Goal: Task Accomplishment & Management: Manage account settings

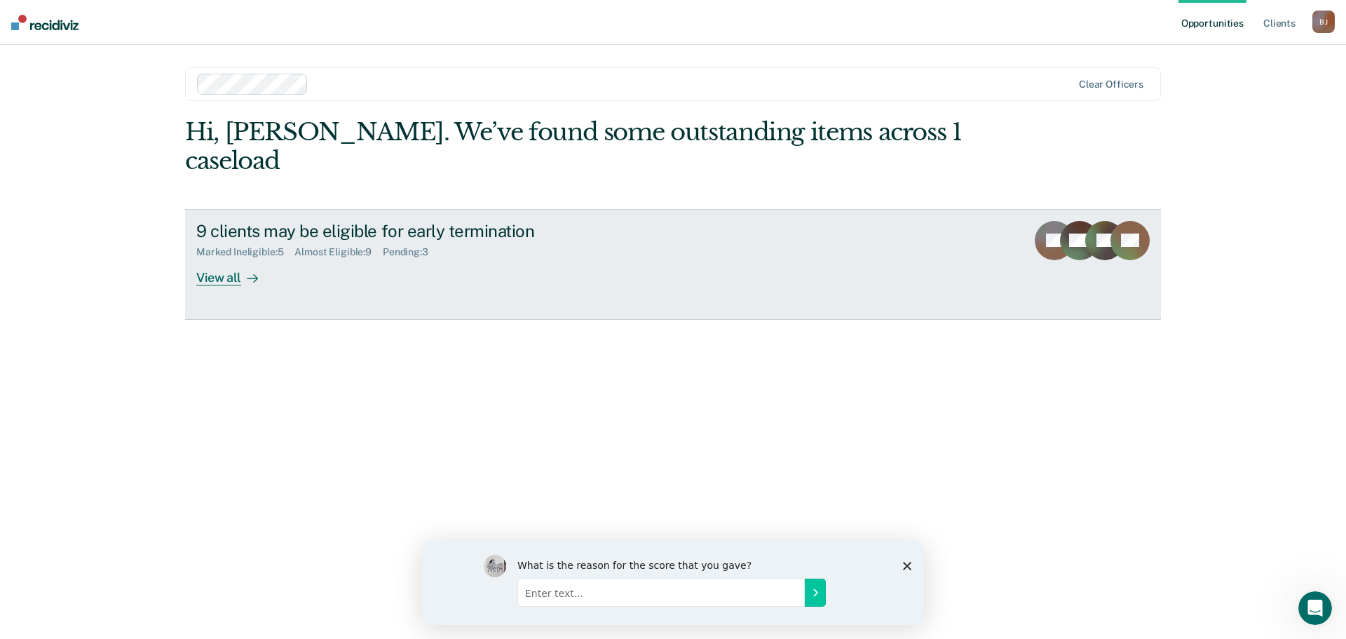
click at [235, 258] on div "View all" at bounding box center [235, 271] width 79 height 27
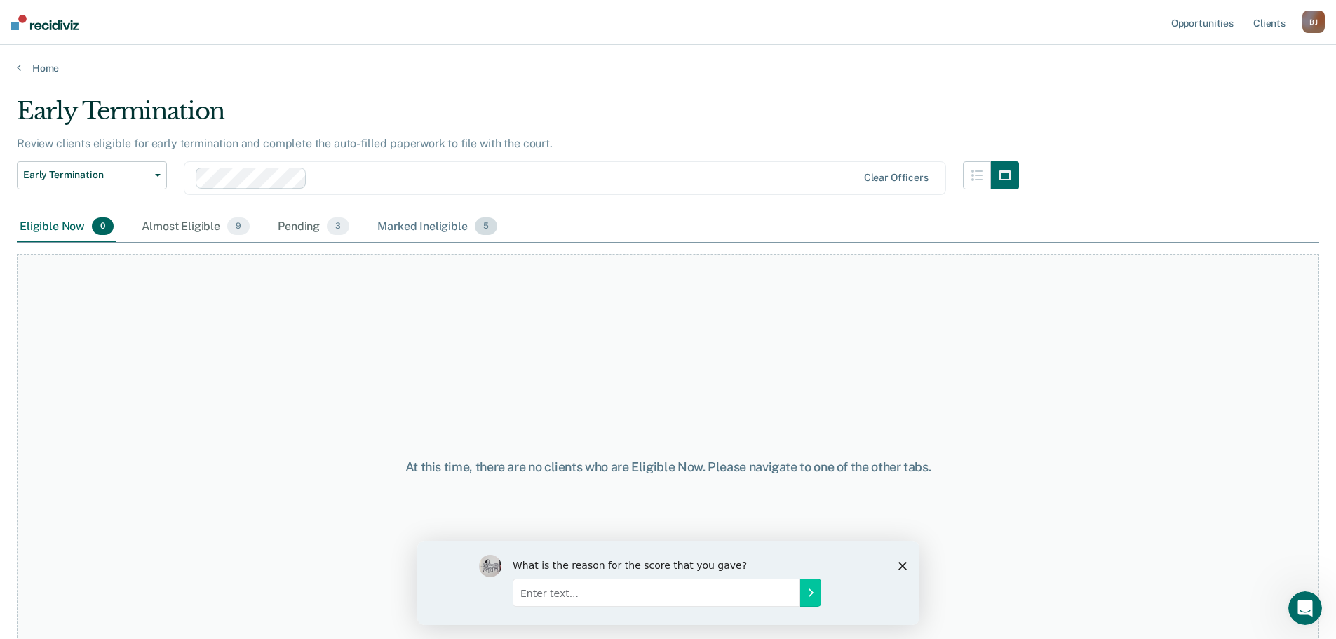
click at [398, 226] on div "Marked Ineligible 5" at bounding box center [436, 227] width 125 height 31
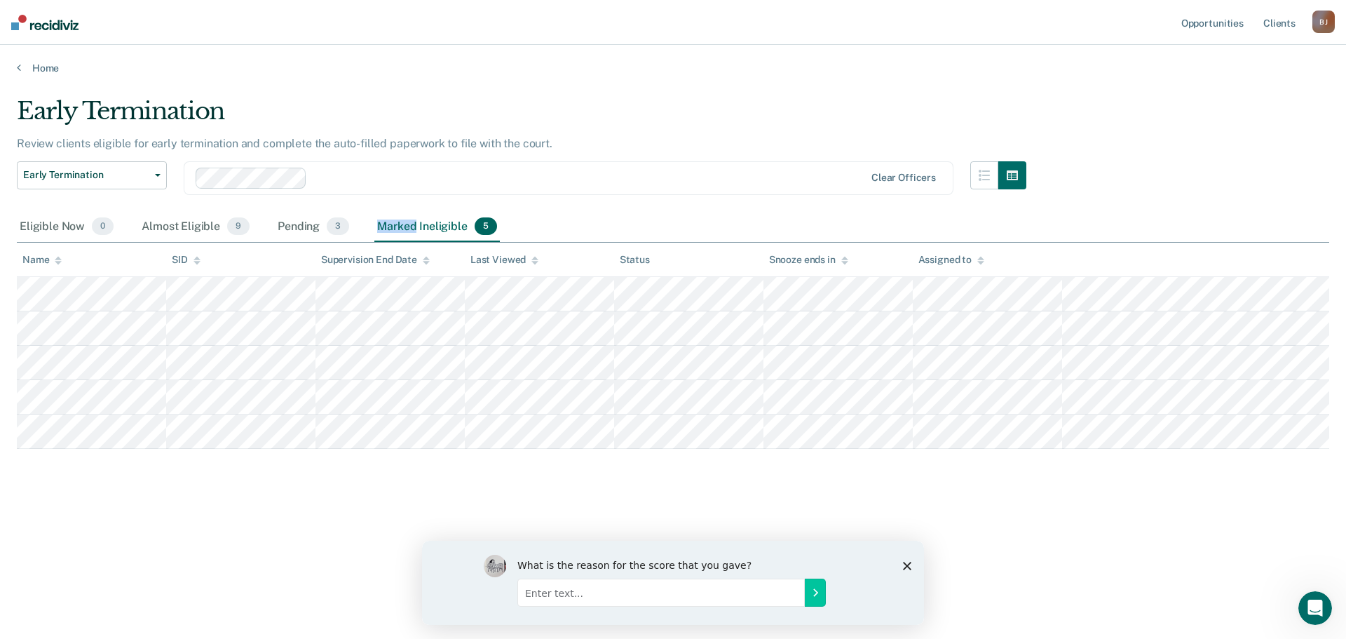
click at [398, 226] on div "Marked Ineligible 5" at bounding box center [436, 227] width 125 height 31
click at [297, 229] on div "Pending 3" at bounding box center [313, 227] width 77 height 31
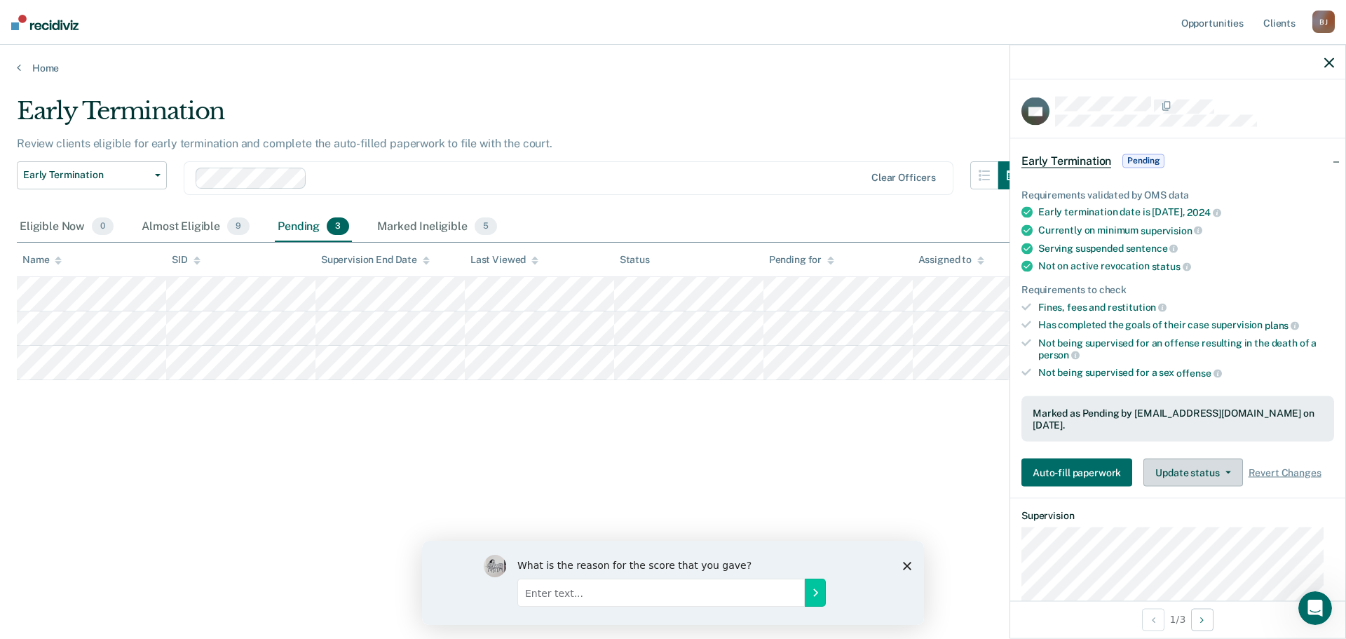
click at [1193, 459] on button "Update status" at bounding box center [1193, 473] width 99 height 28
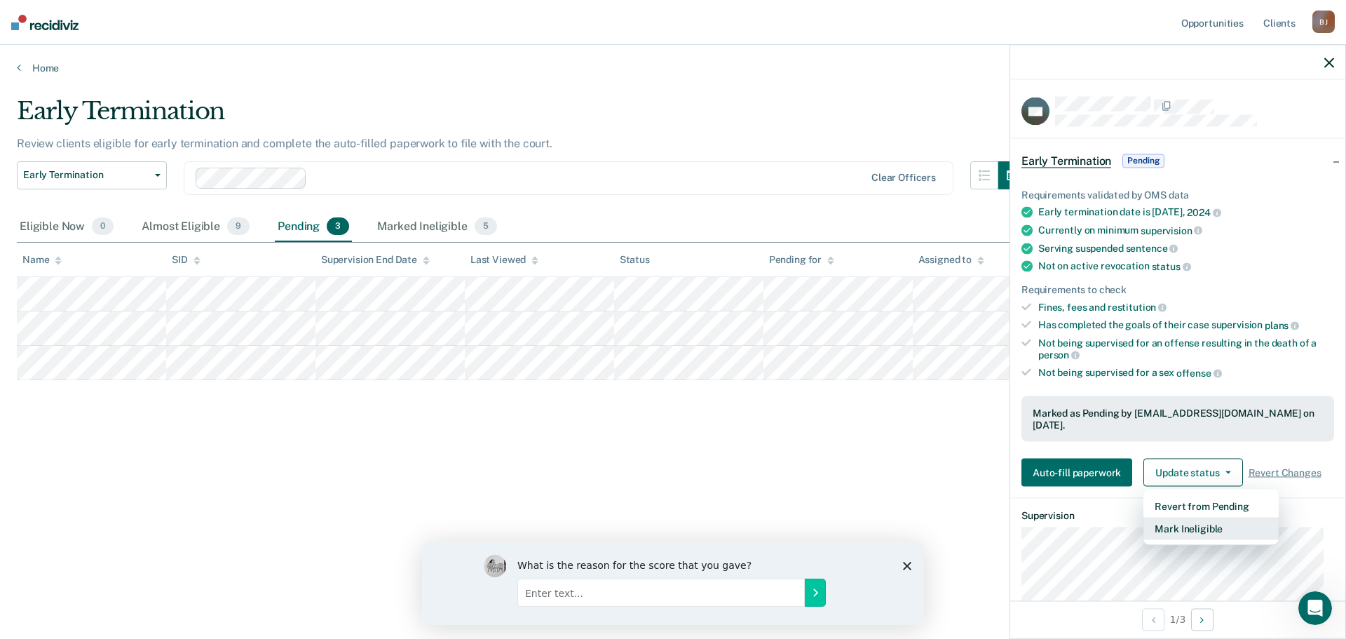
click at [1180, 517] on button "Mark Ineligible" at bounding box center [1211, 528] width 135 height 22
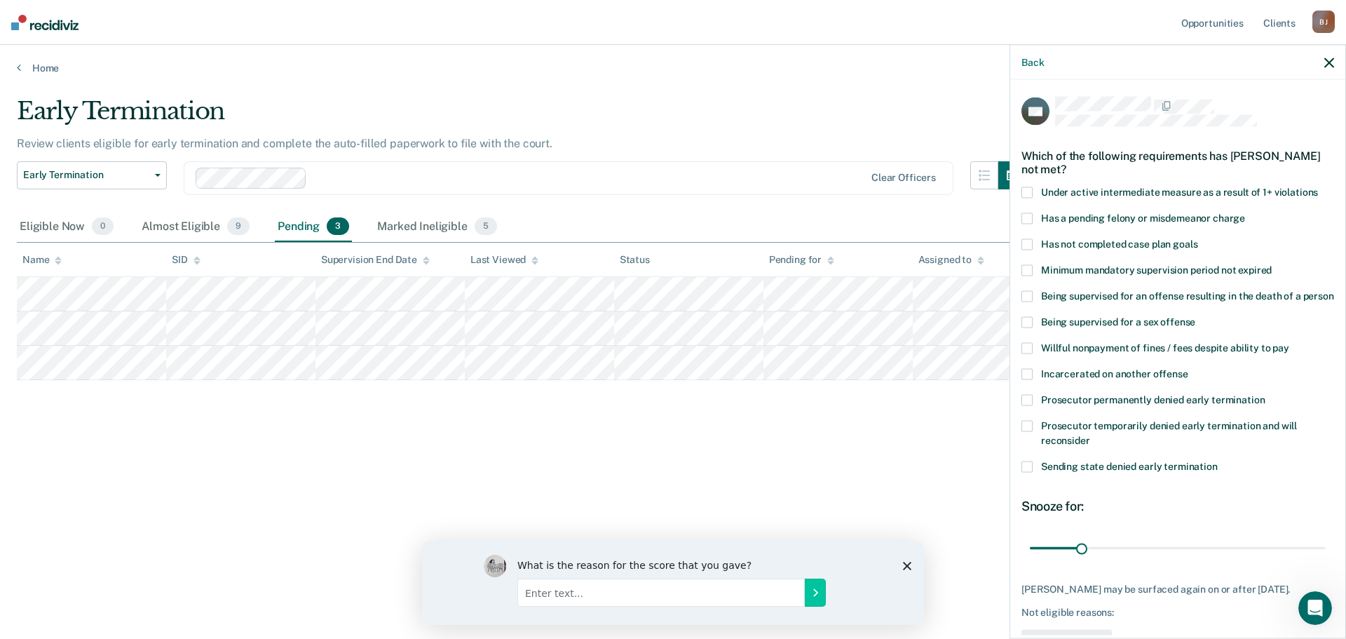
click at [1026, 432] on span at bounding box center [1027, 426] width 11 height 11
drag, startPoint x: 1080, startPoint y: 560, endPoint x: 1329, endPoint y: 579, distance: 249.6
type input "180"
click at [1326, 560] on input "range" at bounding box center [1178, 548] width 296 height 25
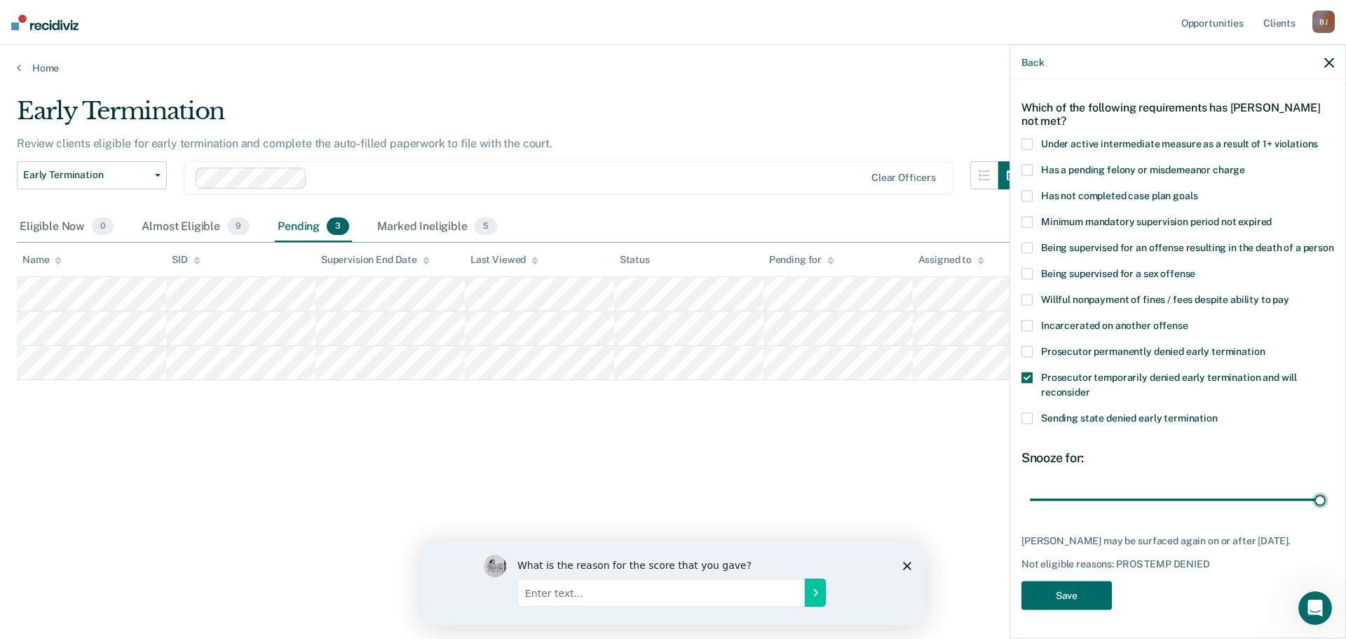
scroll to position [68, 0]
click at [1065, 609] on button "Save" at bounding box center [1067, 595] width 90 height 29
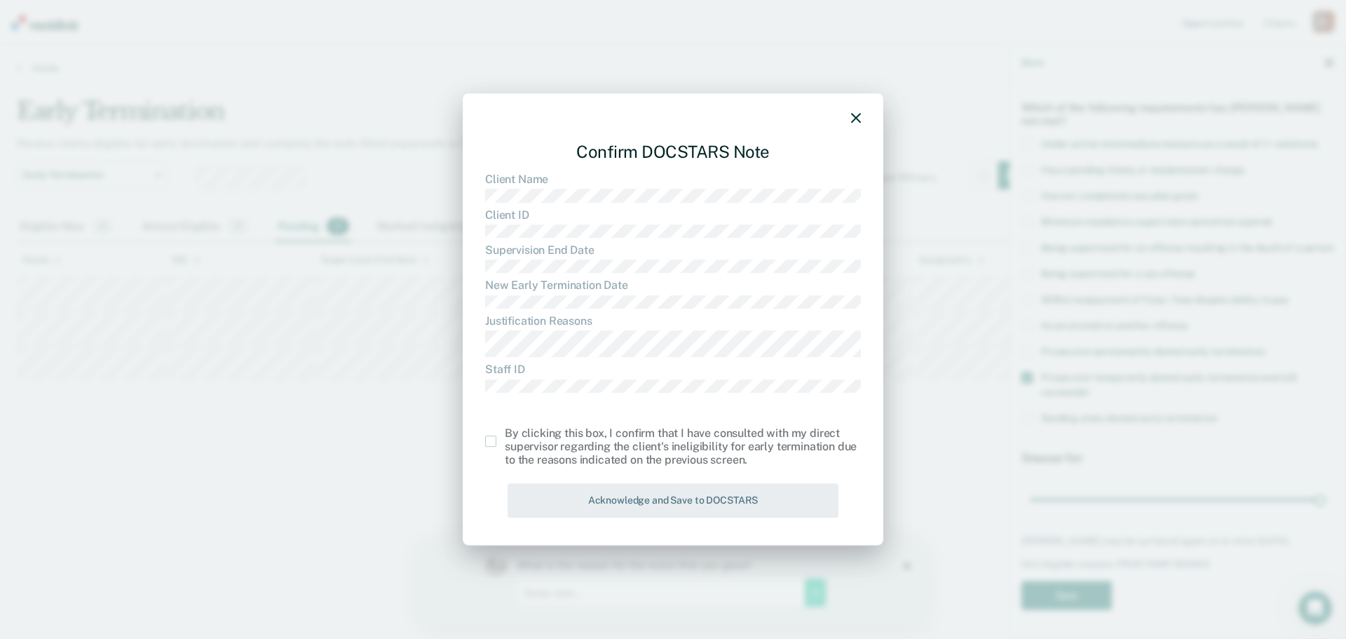
click at [488, 444] on span at bounding box center [490, 440] width 11 height 11
click at [505, 435] on input "checkbox" at bounding box center [505, 435] width 0 height 0
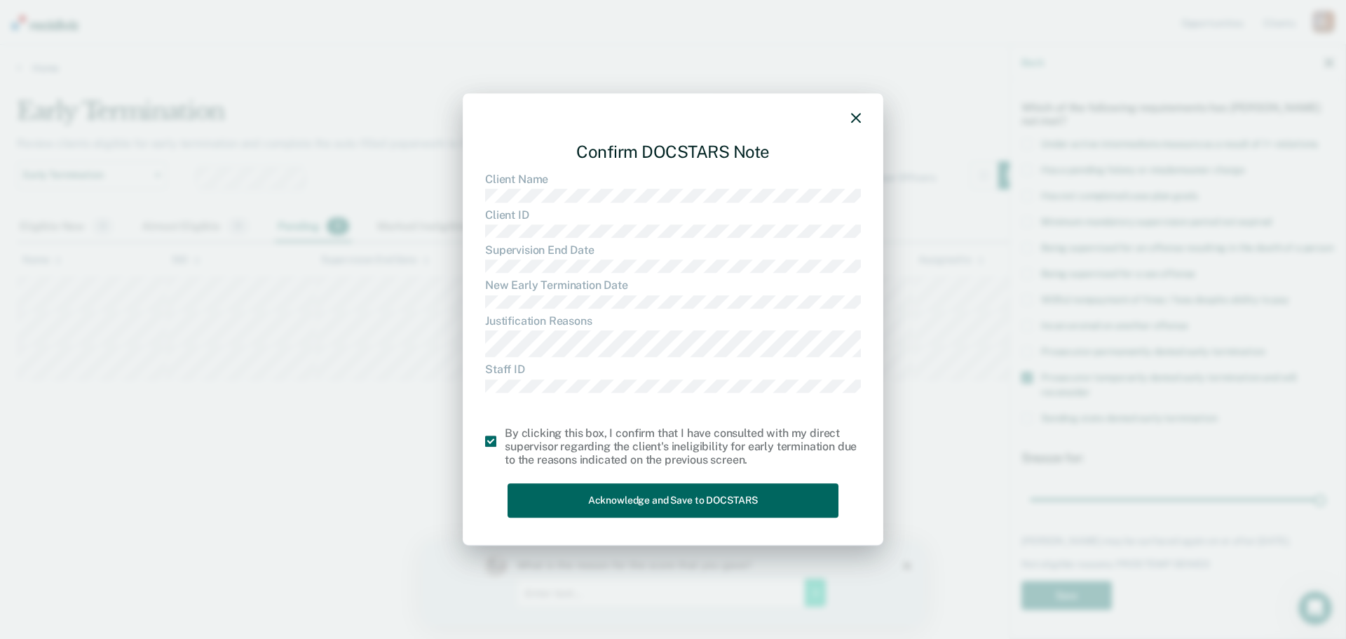
click at [564, 504] on button "Acknowledge and Save to DOCSTARS" at bounding box center [673, 501] width 331 height 34
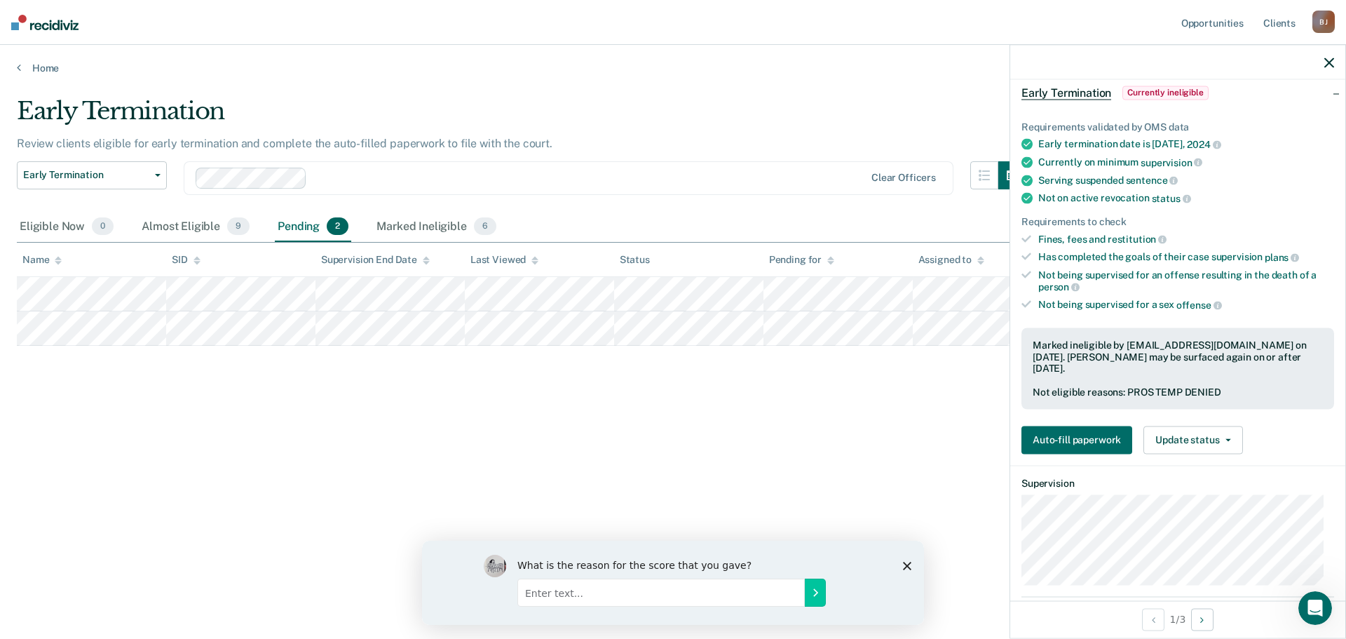
click at [1320, 21] on div "[PERSON_NAME]" at bounding box center [1323, 22] width 22 height 22
click at [1228, 90] on link "Log Out" at bounding box center [1267, 92] width 113 height 12
